Goal: Task Accomplishment & Management: Manage account settings

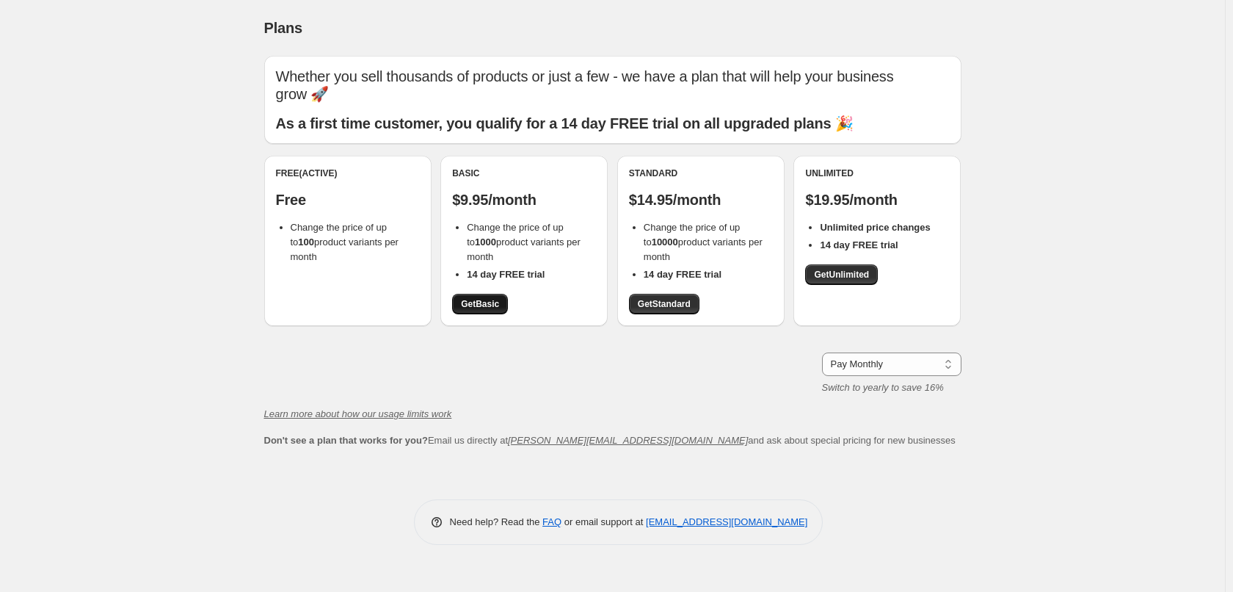
click at [477, 306] on span "Get Basic" at bounding box center [480, 304] width 38 height 12
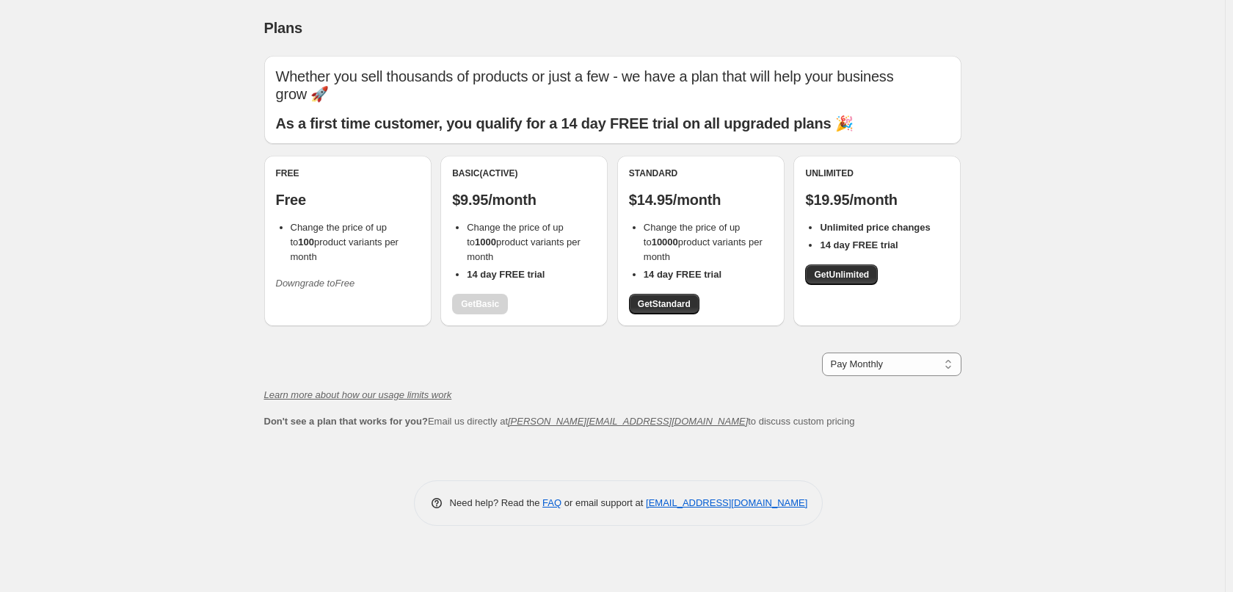
click at [337, 291] on button "Downgrade to Free" at bounding box center [315, 283] width 97 height 23
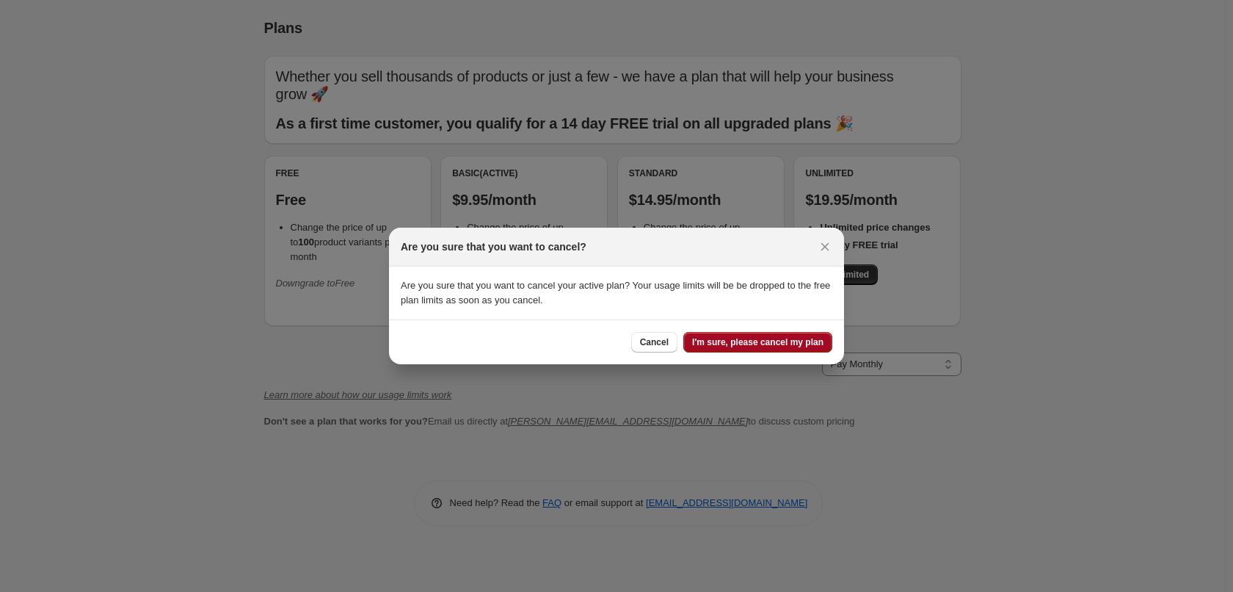
click at [733, 337] on span "I'm sure, please cancel my plan" at bounding box center [757, 342] width 131 height 12
